Goal: Information Seeking & Learning: Understand process/instructions

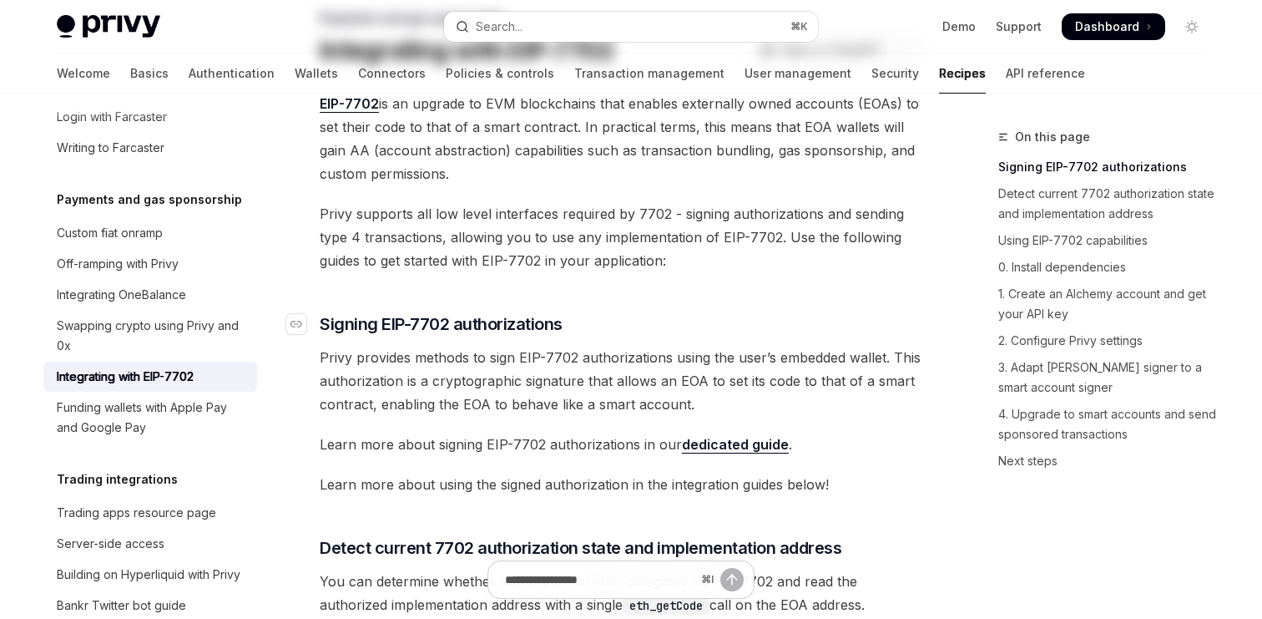
scroll to position [146, 0]
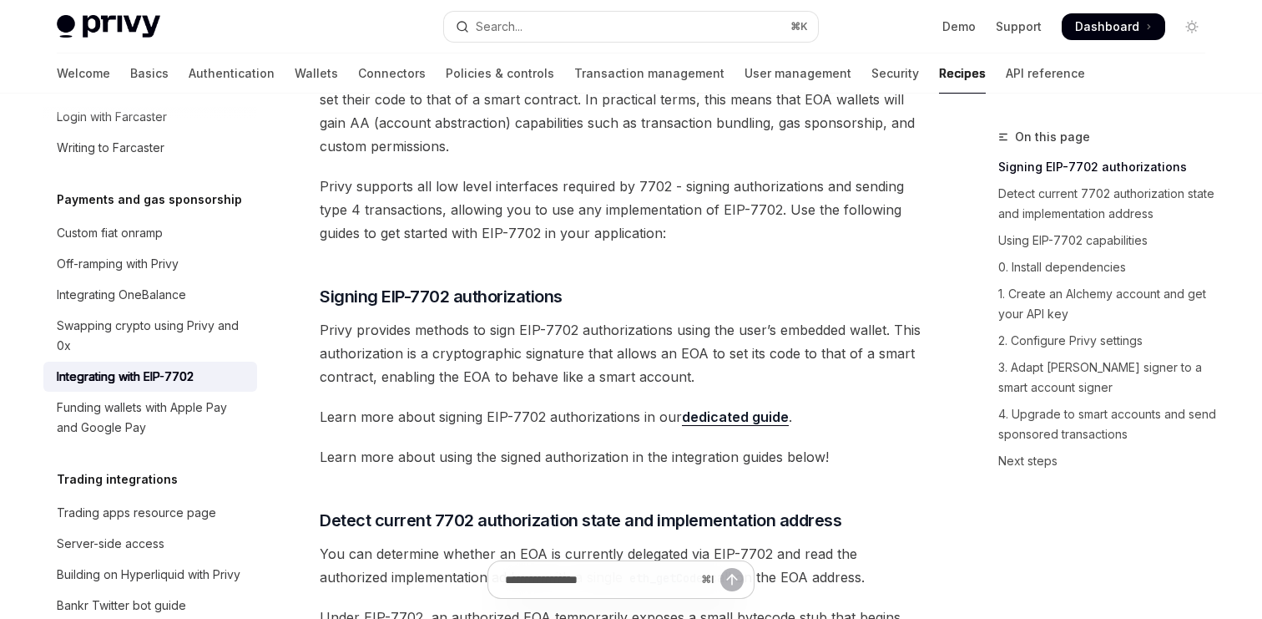
click at [747, 419] on link "dedicated guide" at bounding box center [735, 417] width 107 height 18
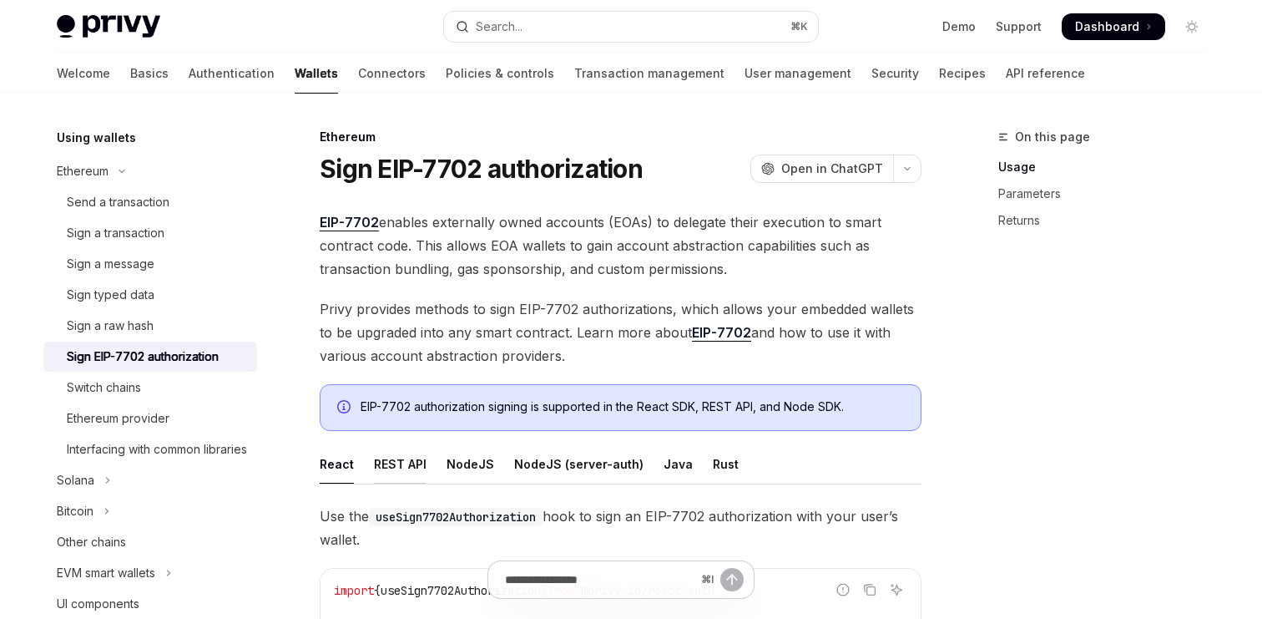
click at [402, 454] on div "REST API" at bounding box center [400, 463] width 53 height 39
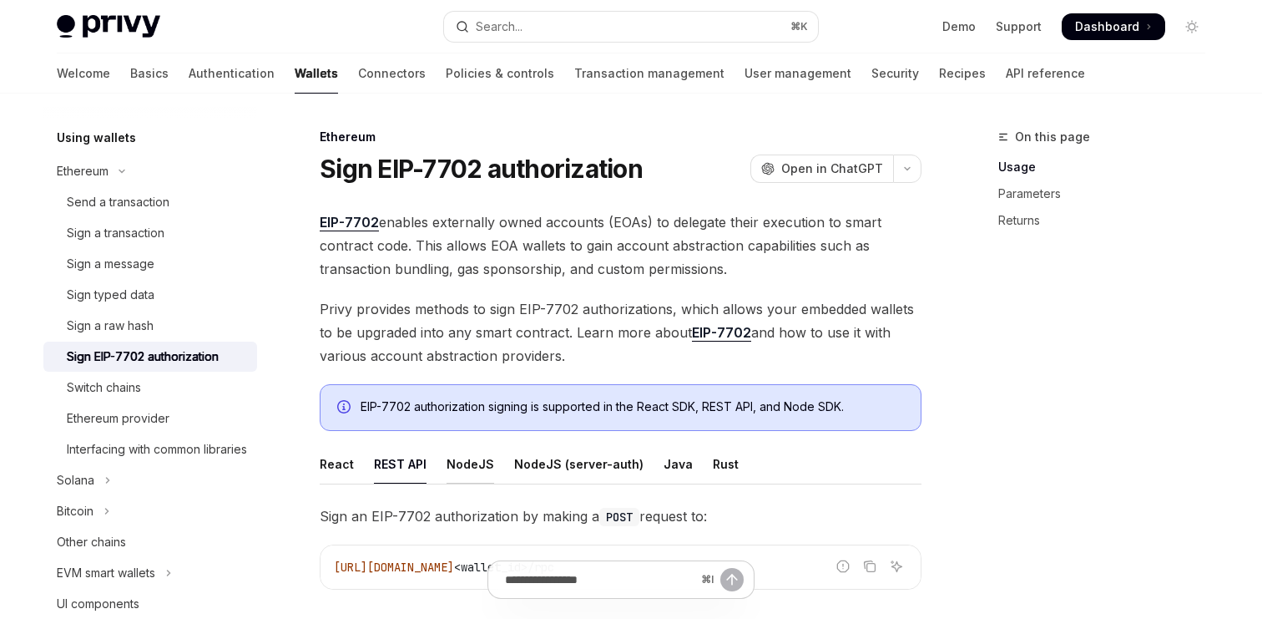
click at [486, 465] on div "NodeJS" at bounding box center [471, 463] width 48 height 39
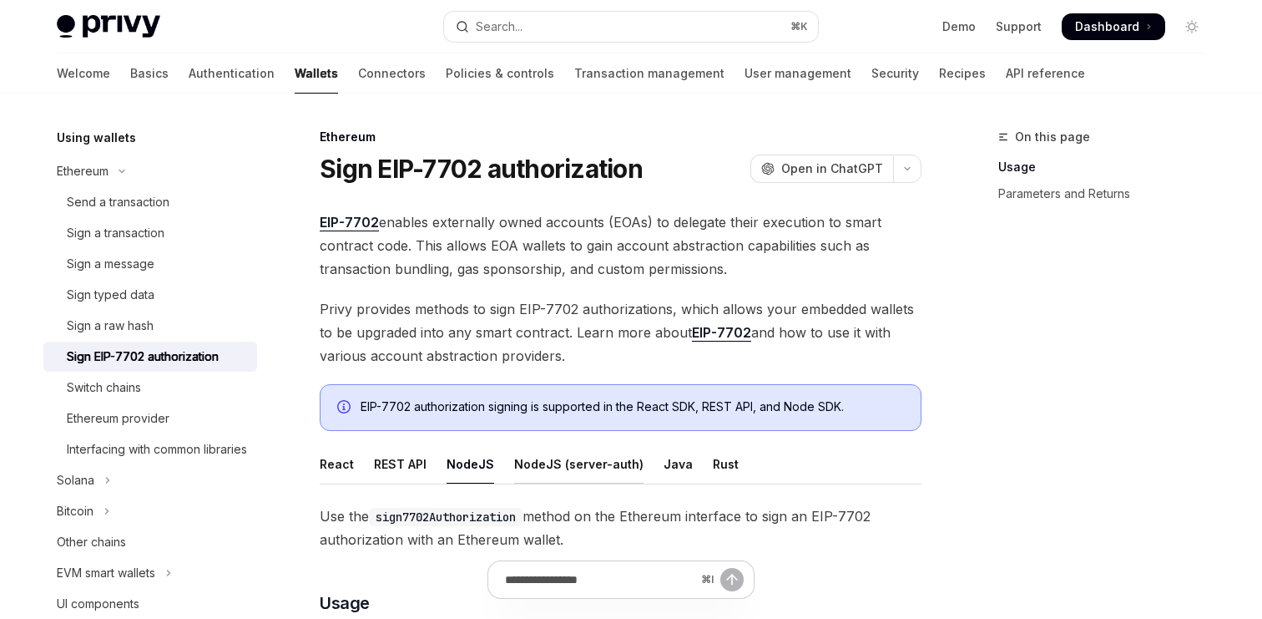
click at [555, 462] on div "NodeJS (server-auth)" at bounding box center [578, 463] width 129 height 39
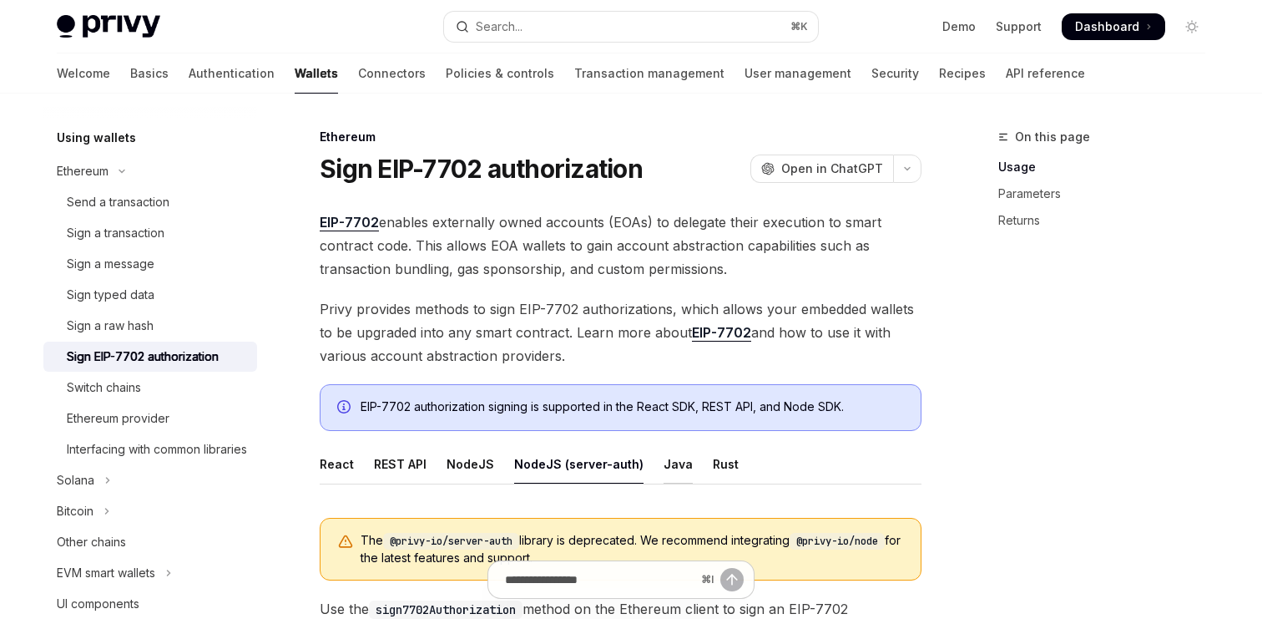
click at [674, 478] on div "Java" at bounding box center [678, 463] width 29 height 39
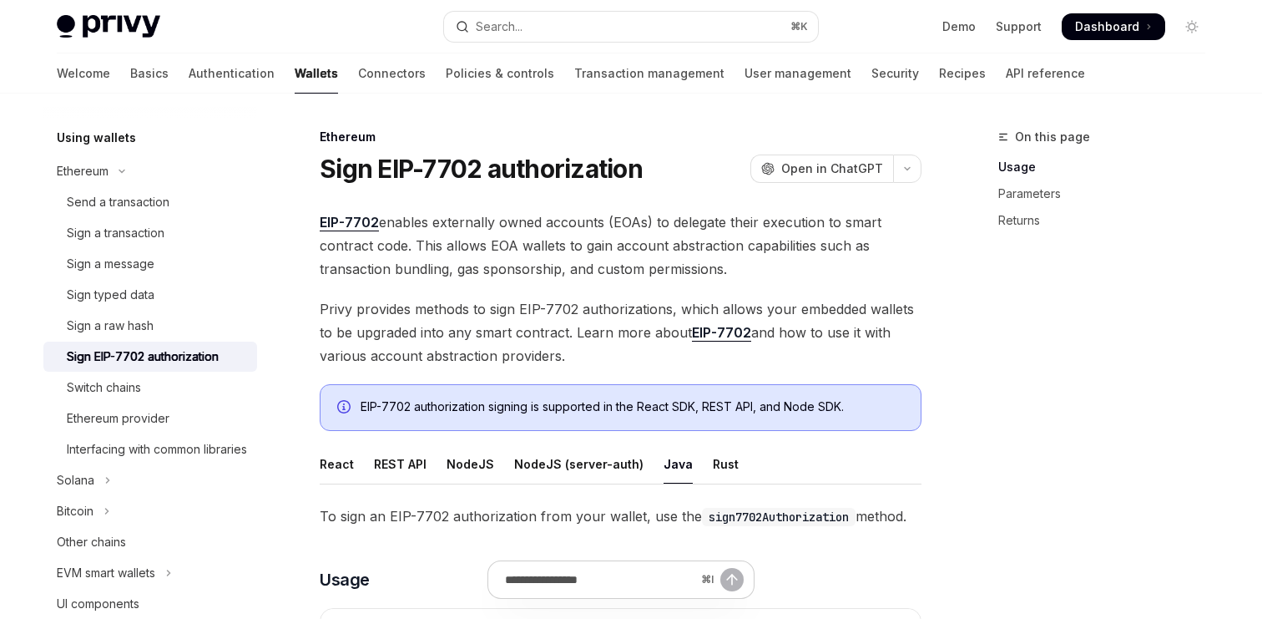
click at [717, 466] on div "Rust" at bounding box center [726, 463] width 26 height 39
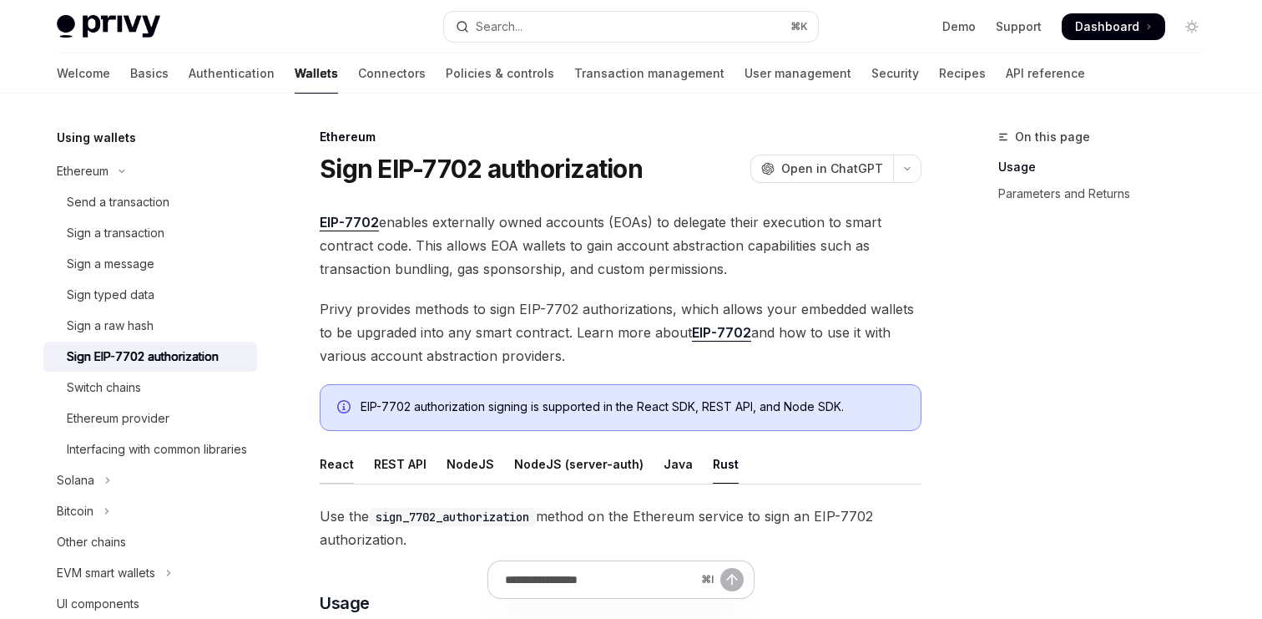
click at [348, 469] on div "React" at bounding box center [337, 463] width 34 height 39
click at [692, 230] on span "EIP-7702 enables externally owned accounts (EOAs) to delegate their execution t…" at bounding box center [621, 245] width 602 height 70
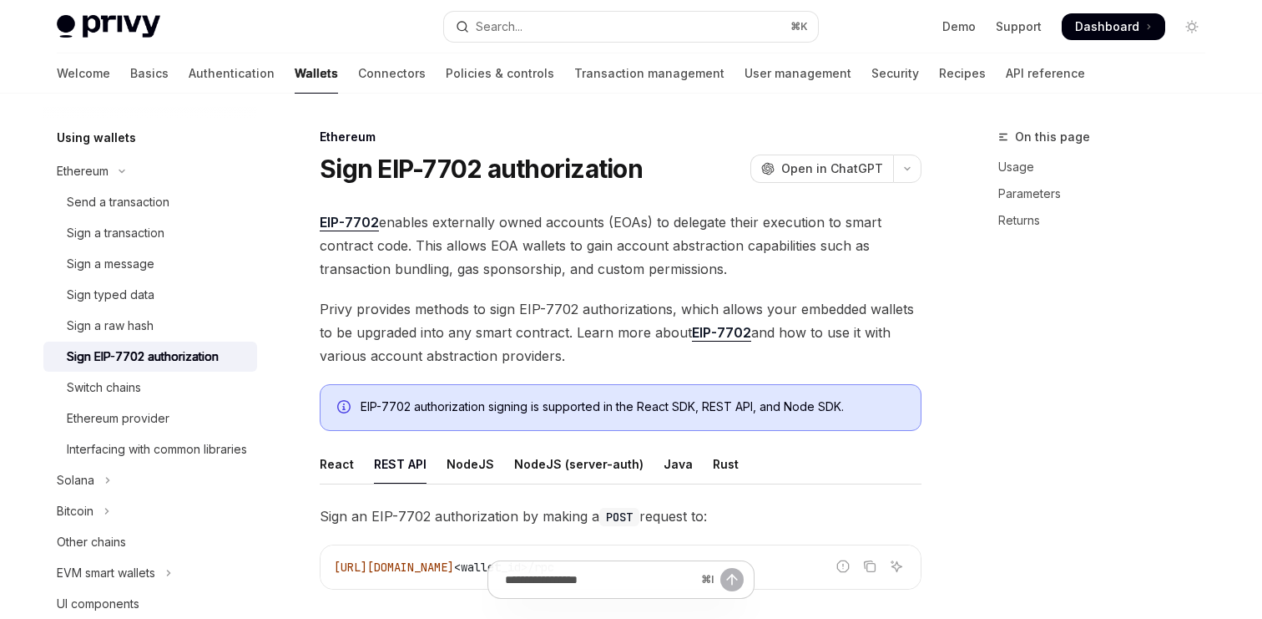
type textarea "*"
